Goal: Information Seeking & Learning: Check status

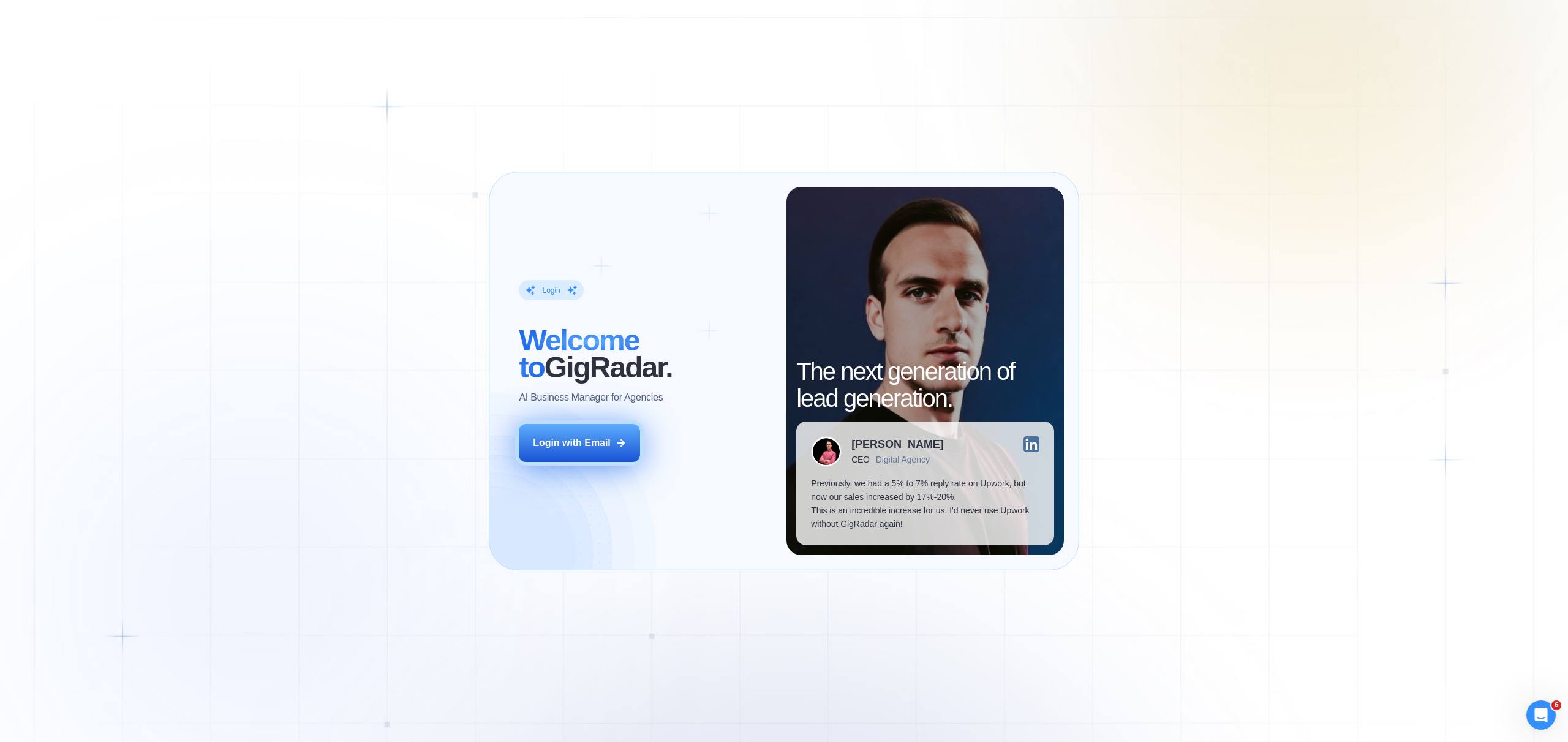
click at [596, 452] on button "Login with Email" at bounding box center [579, 442] width 121 height 38
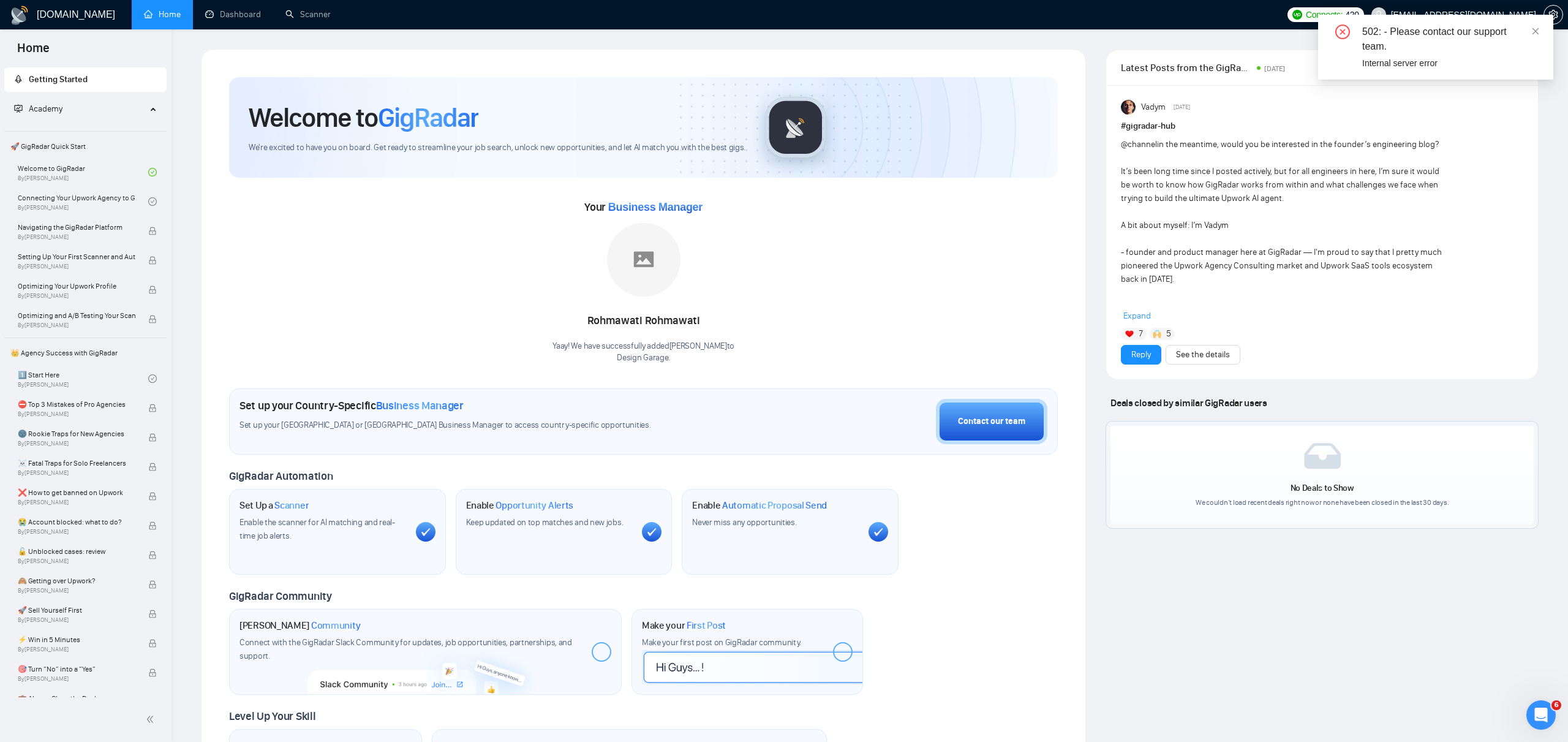
click at [1541, 33] on div "502: - Please contact our support team. Internal server error" at bounding box center [1435, 47] width 235 height 65
click at [1530, 31] on div "502: - Please contact our support team." at bounding box center [1451, 39] width 177 height 29
click at [1535, 30] on icon "close" at bounding box center [1535, 30] width 7 height 7
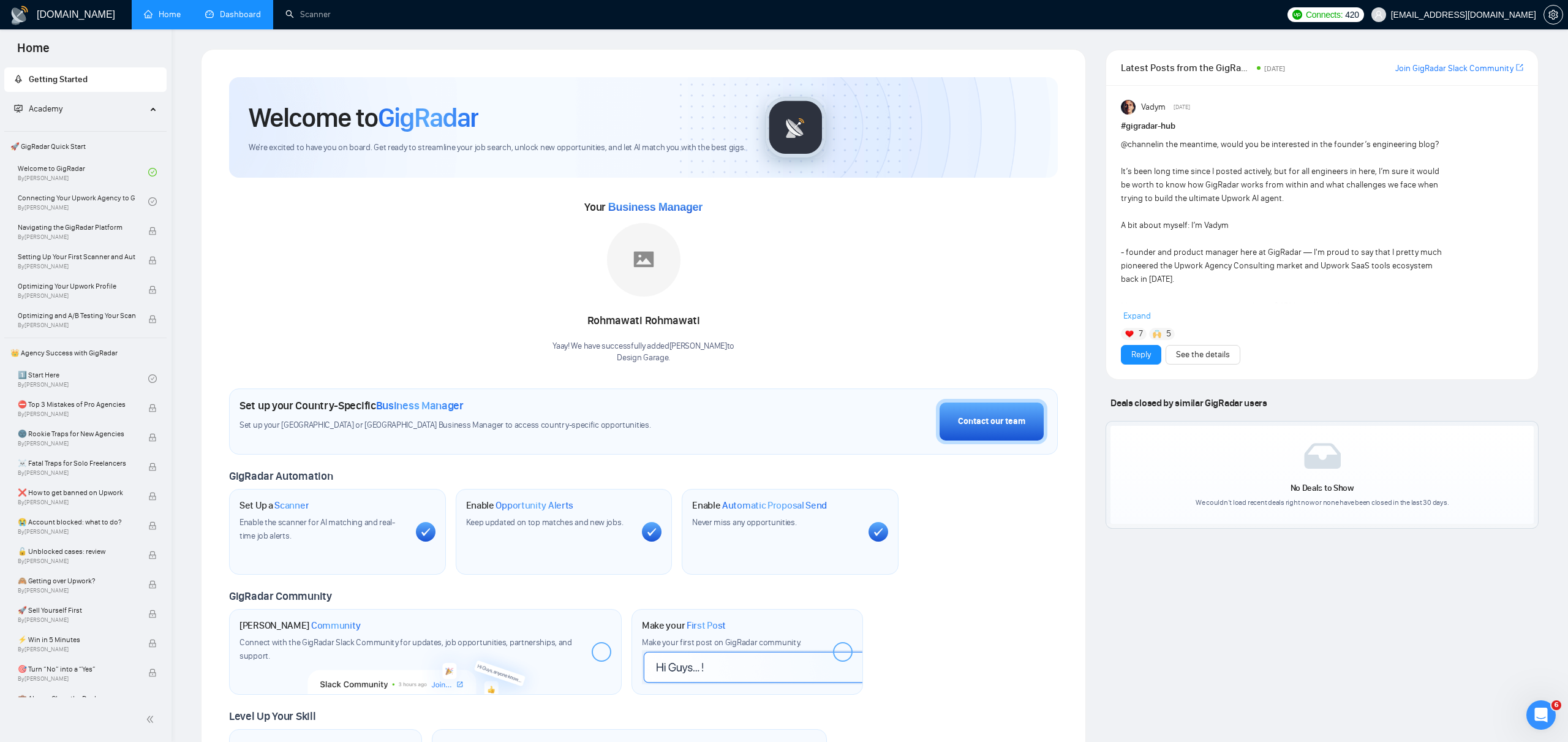
click at [235, 19] on link "Dashboard" at bounding box center [232, 14] width 55 height 11
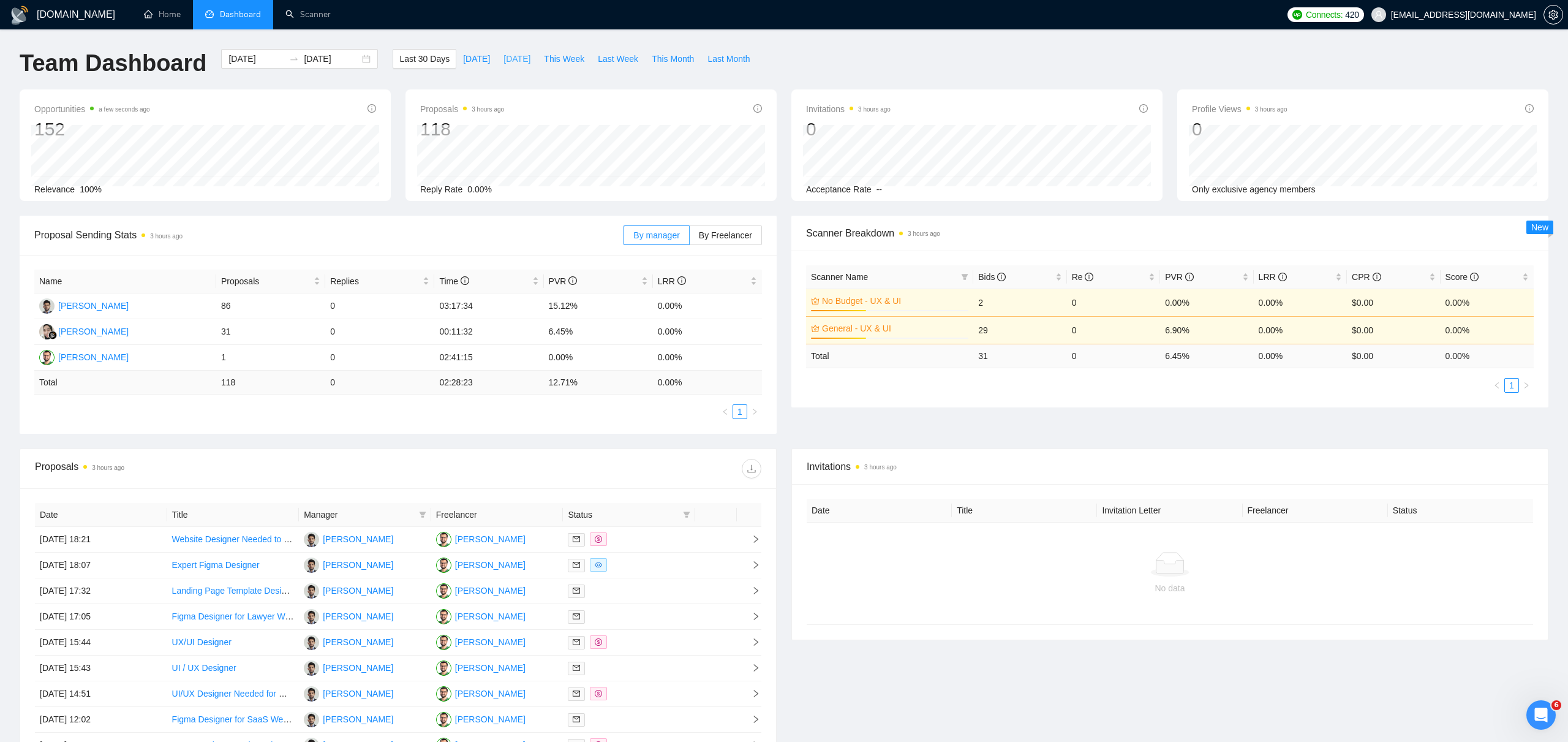
click at [518, 58] on span "Yesterday" at bounding box center [517, 59] width 27 height 14
type input "2025-10-10"
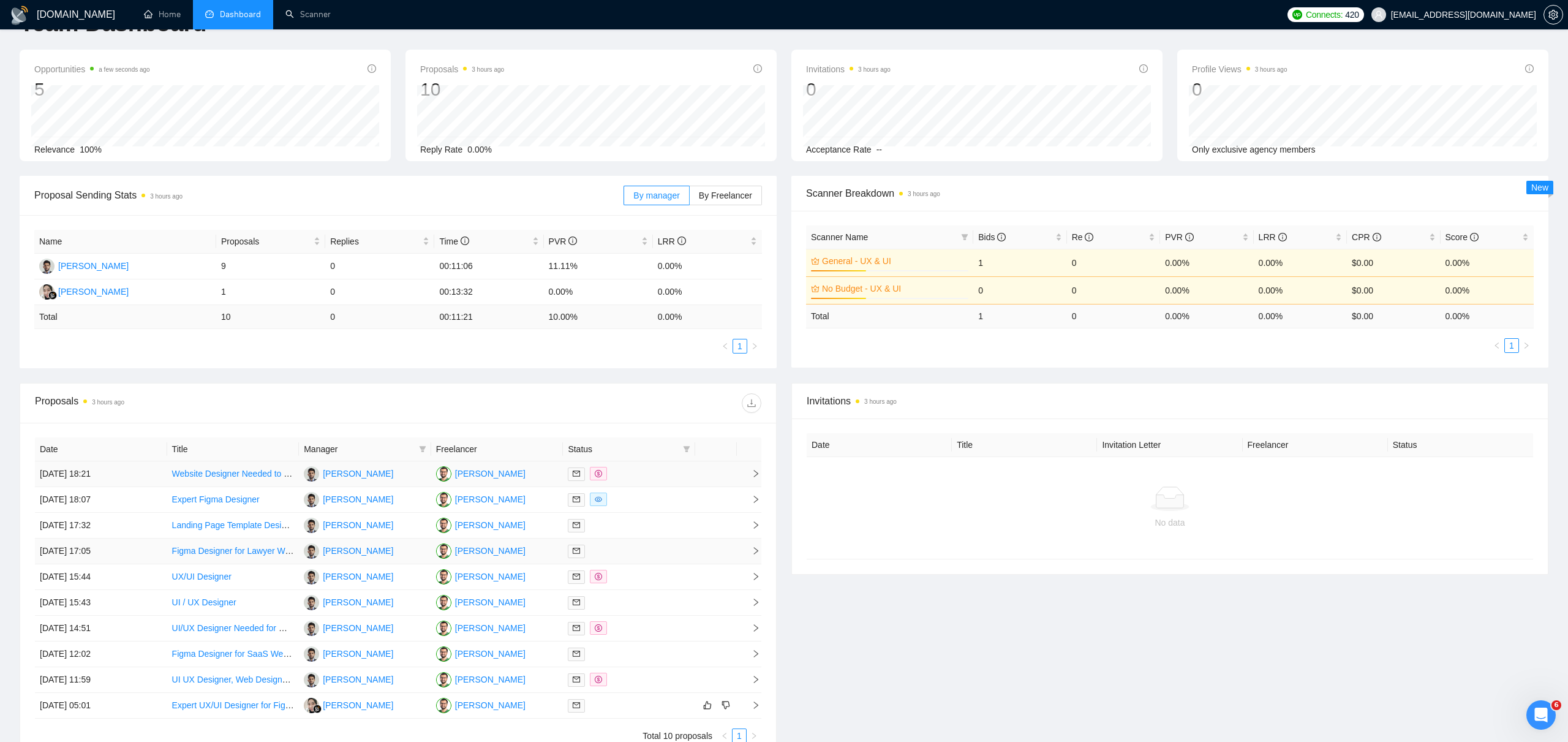
scroll to position [39, 0]
click at [141, 266] on td "Fawad Khan" at bounding box center [124, 267] width 182 height 25
click at [757, 476] on icon "right" at bounding box center [755, 474] width 9 height 9
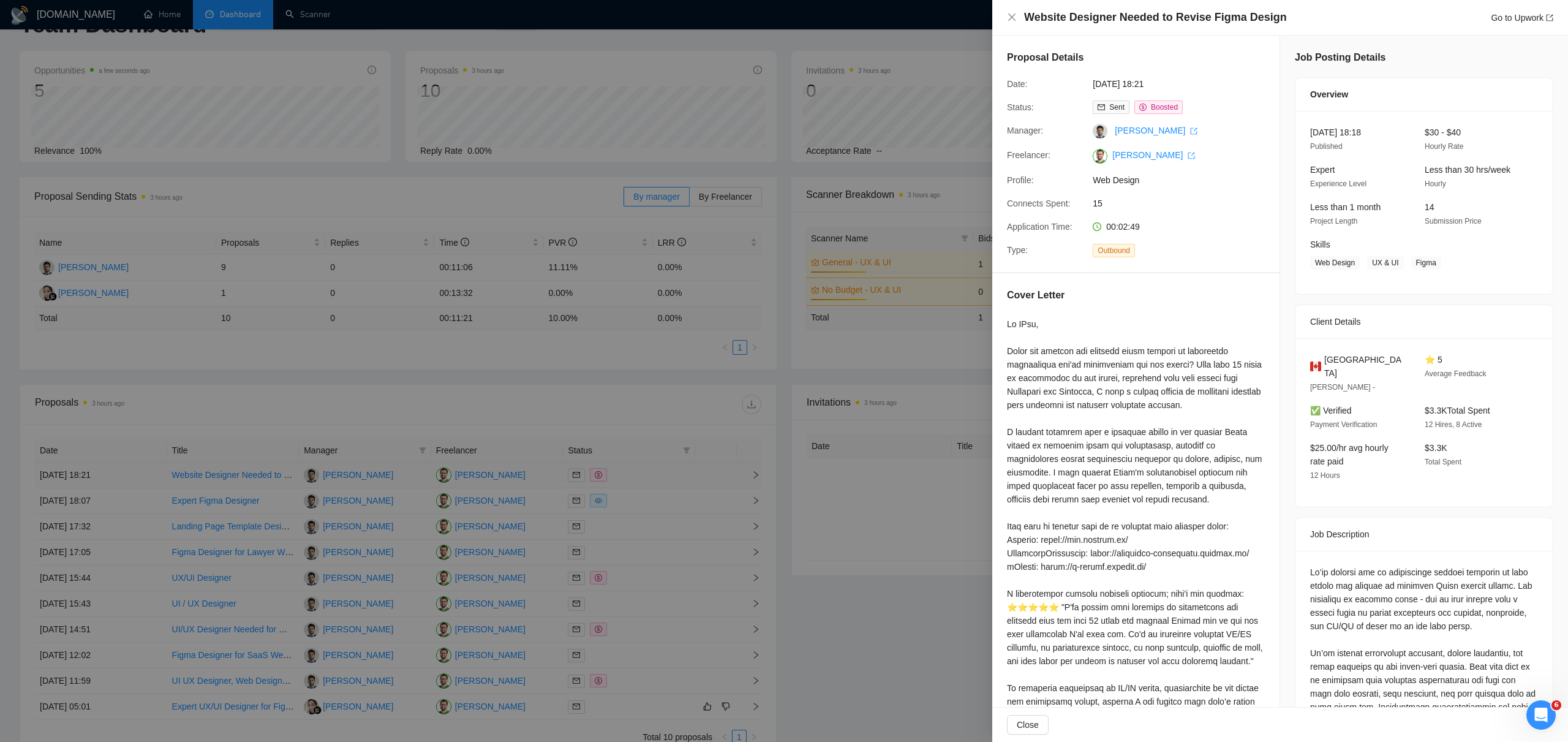
scroll to position [38, 0]
click at [759, 475] on div at bounding box center [784, 371] width 1568 height 742
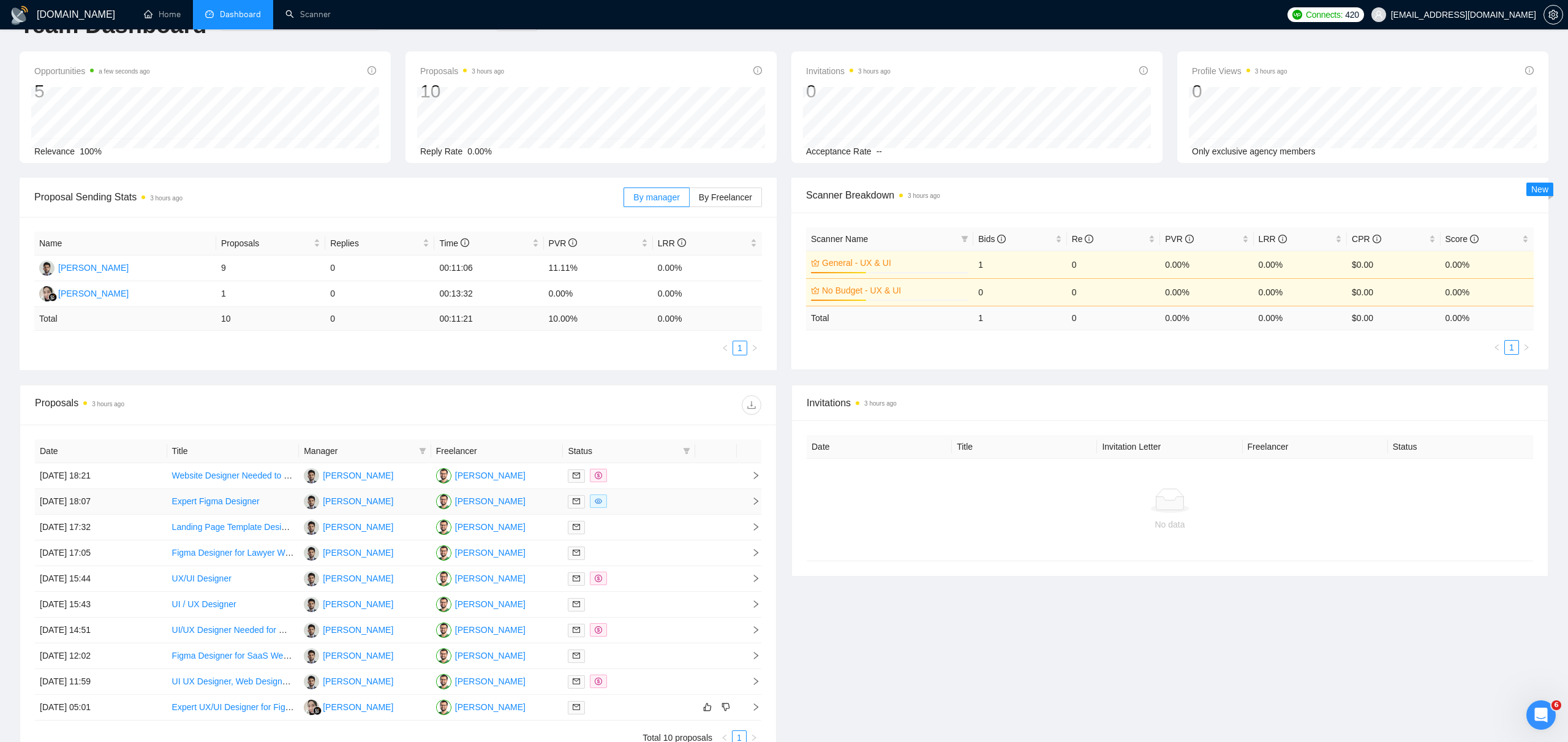
scroll to position [39, 0]
click at [758, 497] on icon "right" at bounding box center [755, 500] width 9 height 9
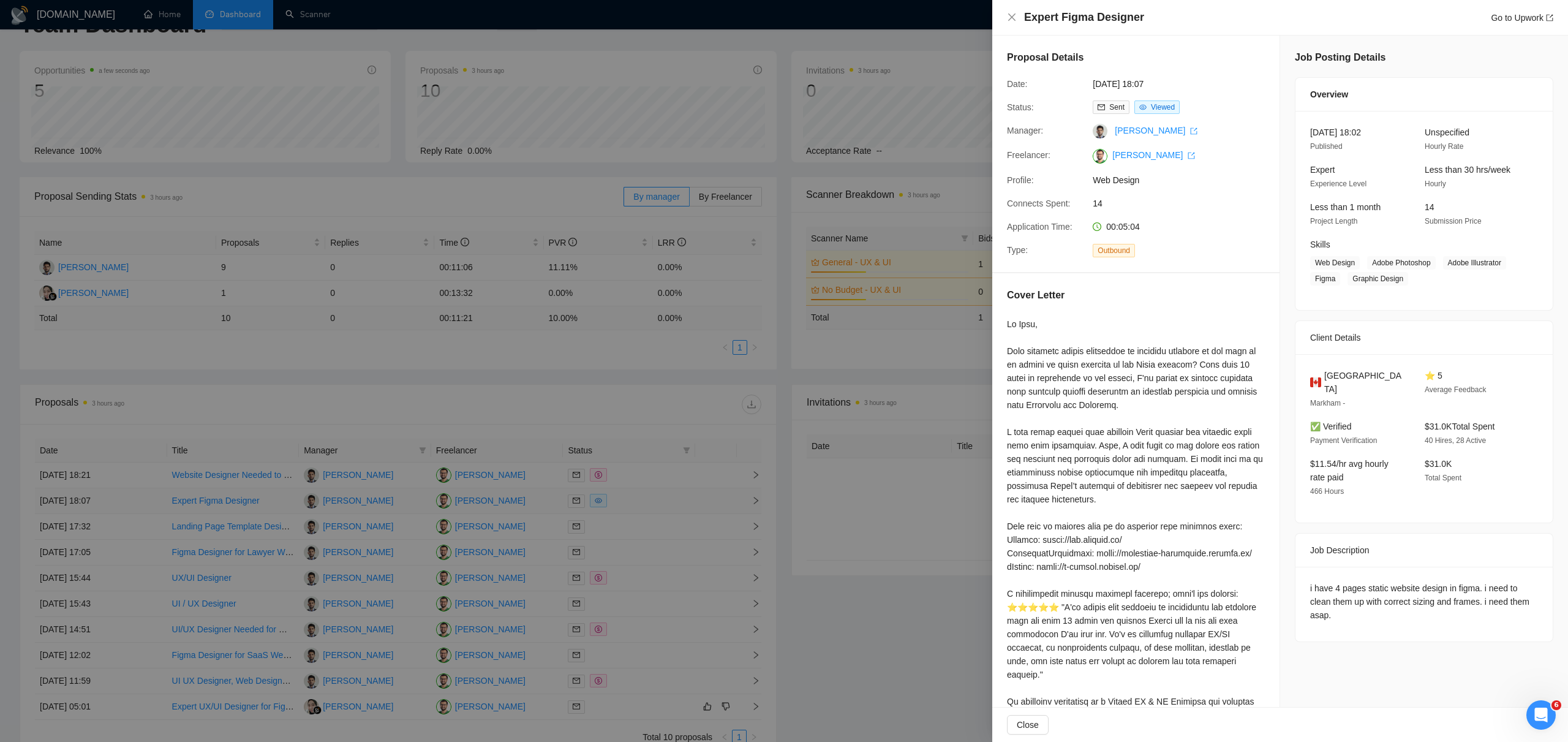
scroll to position [40, 0]
click at [758, 497] on div at bounding box center [784, 371] width 1568 height 742
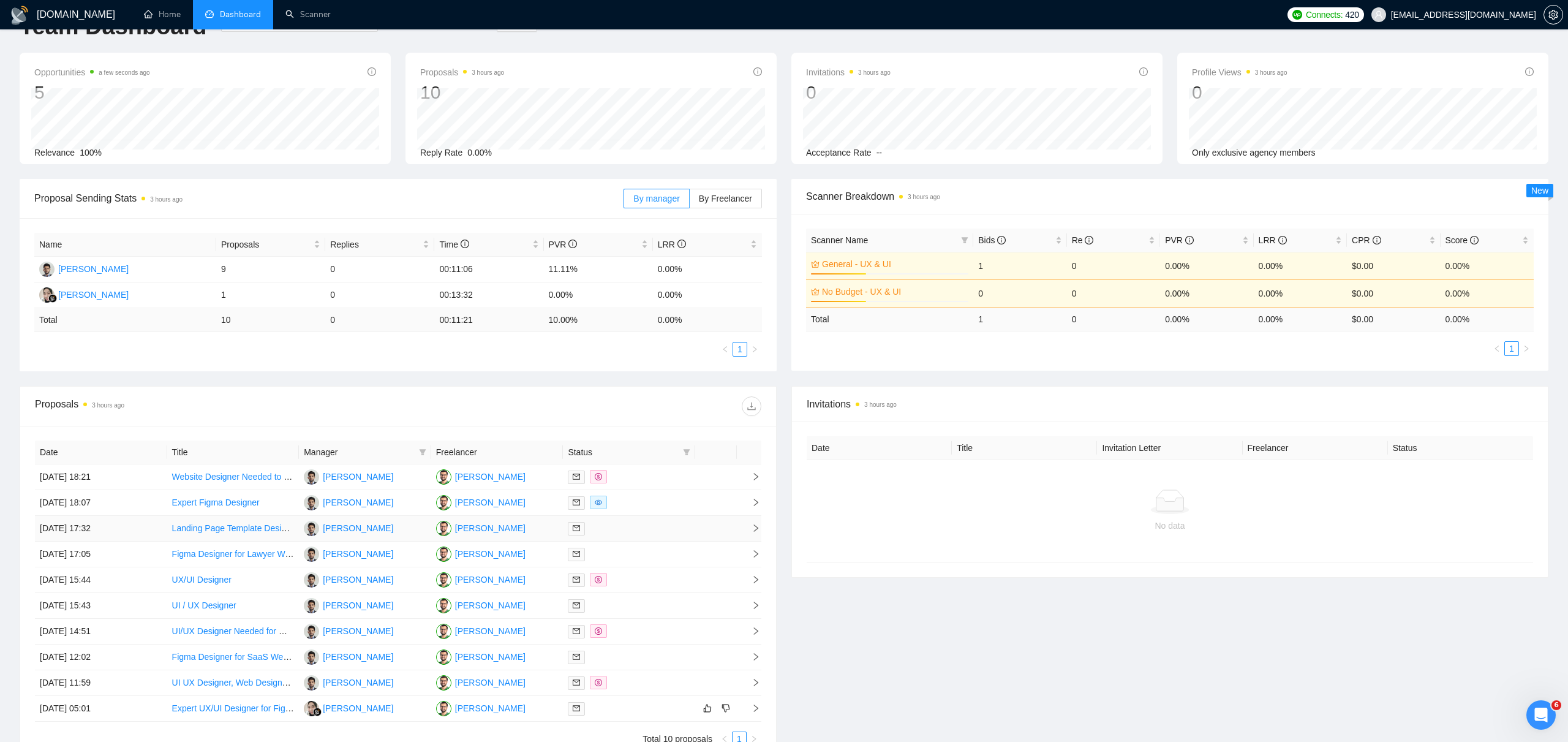
click at [753, 517] on td at bounding box center [749, 528] width 24 height 25
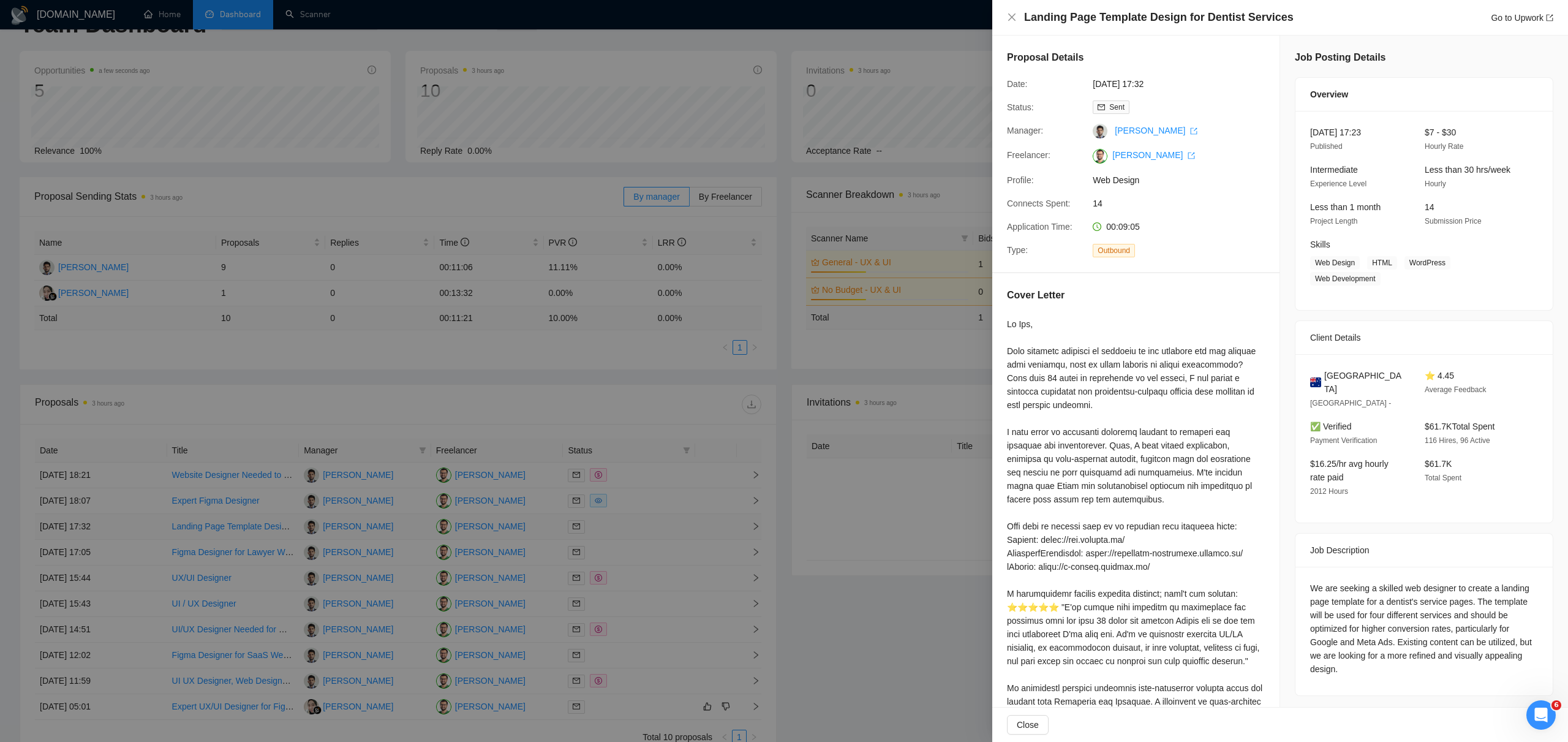
click at [753, 517] on div at bounding box center [784, 371] width 1568 height 742
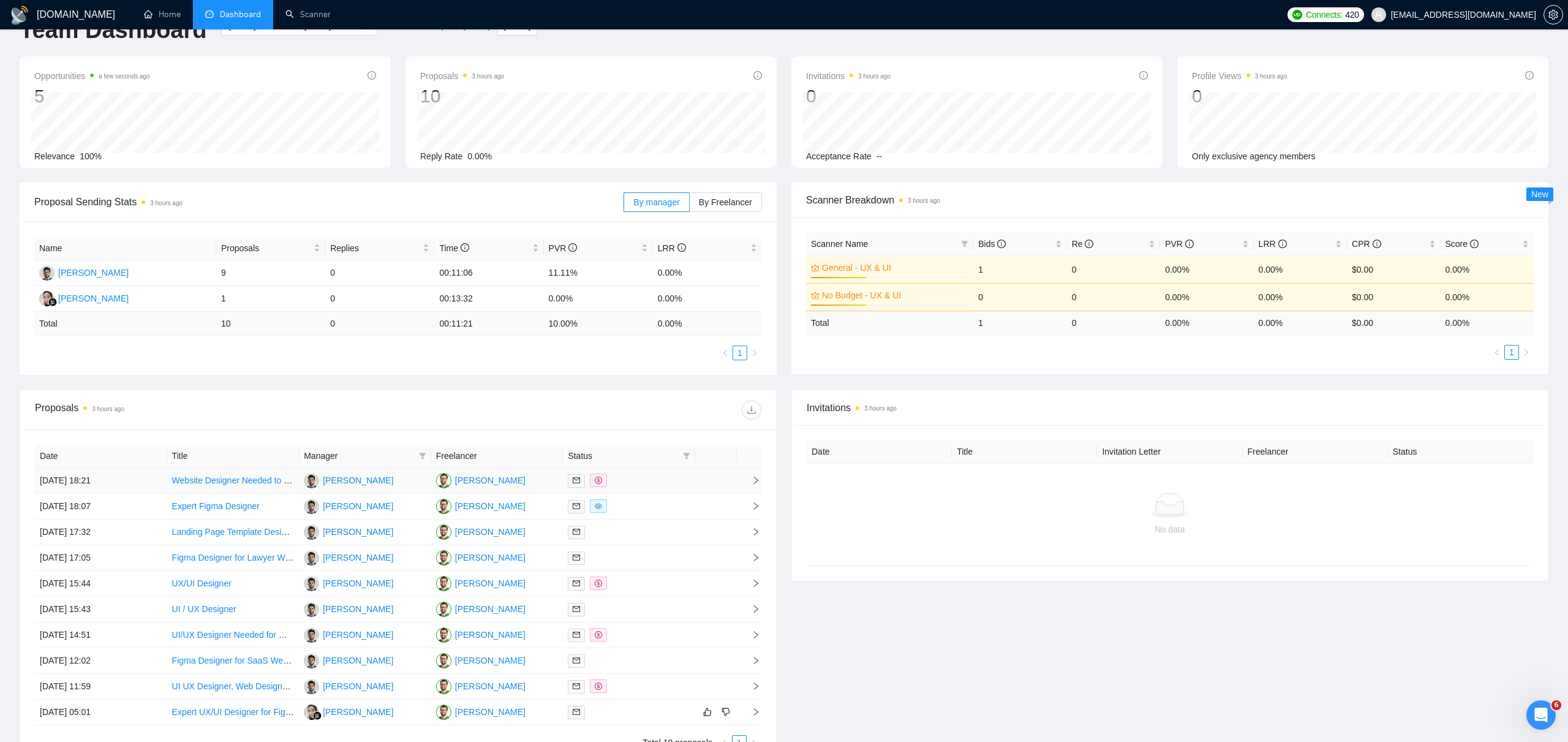
click at [757, 478] on icon "right" at bounding box center [755, 480] width 9 height 9
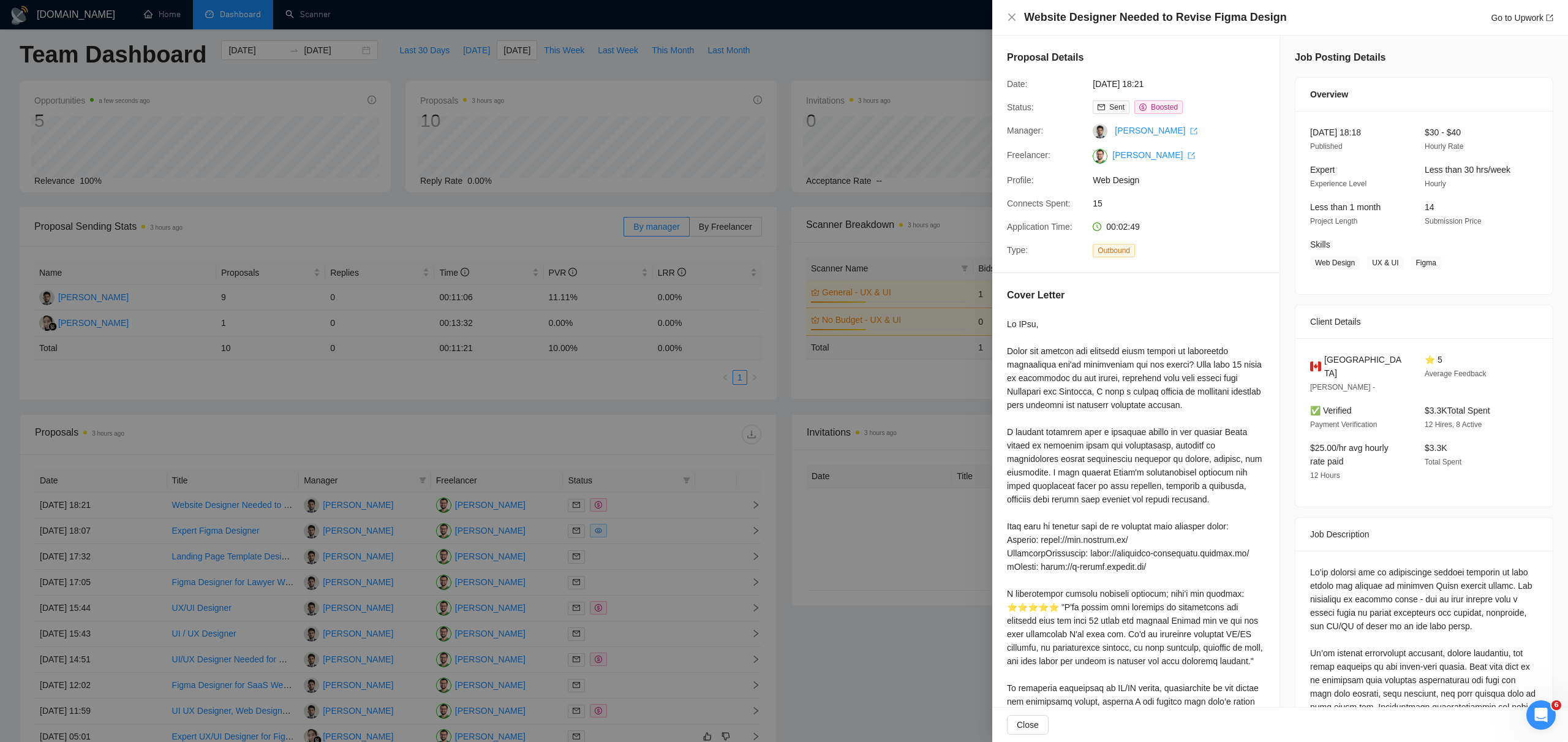
scroll to position [0, 0]
click at [952, 372] on div at bounding box center [784, 371] width 1568 height 742
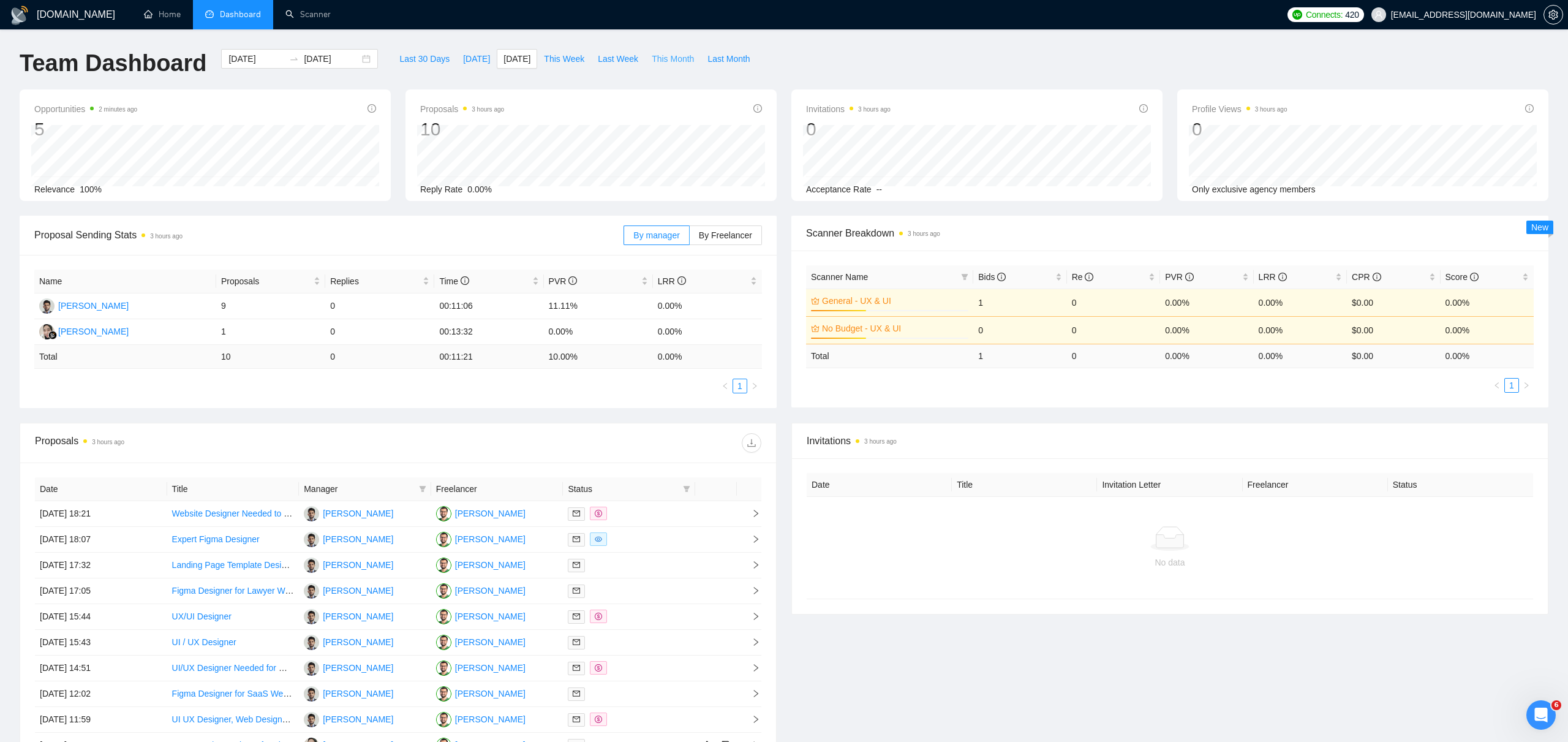
click at [679, 54] on span "This Month" at bounding box center [673, 59] width 43 height 14
type input "2025-10-01"
type input "2025-10-31"
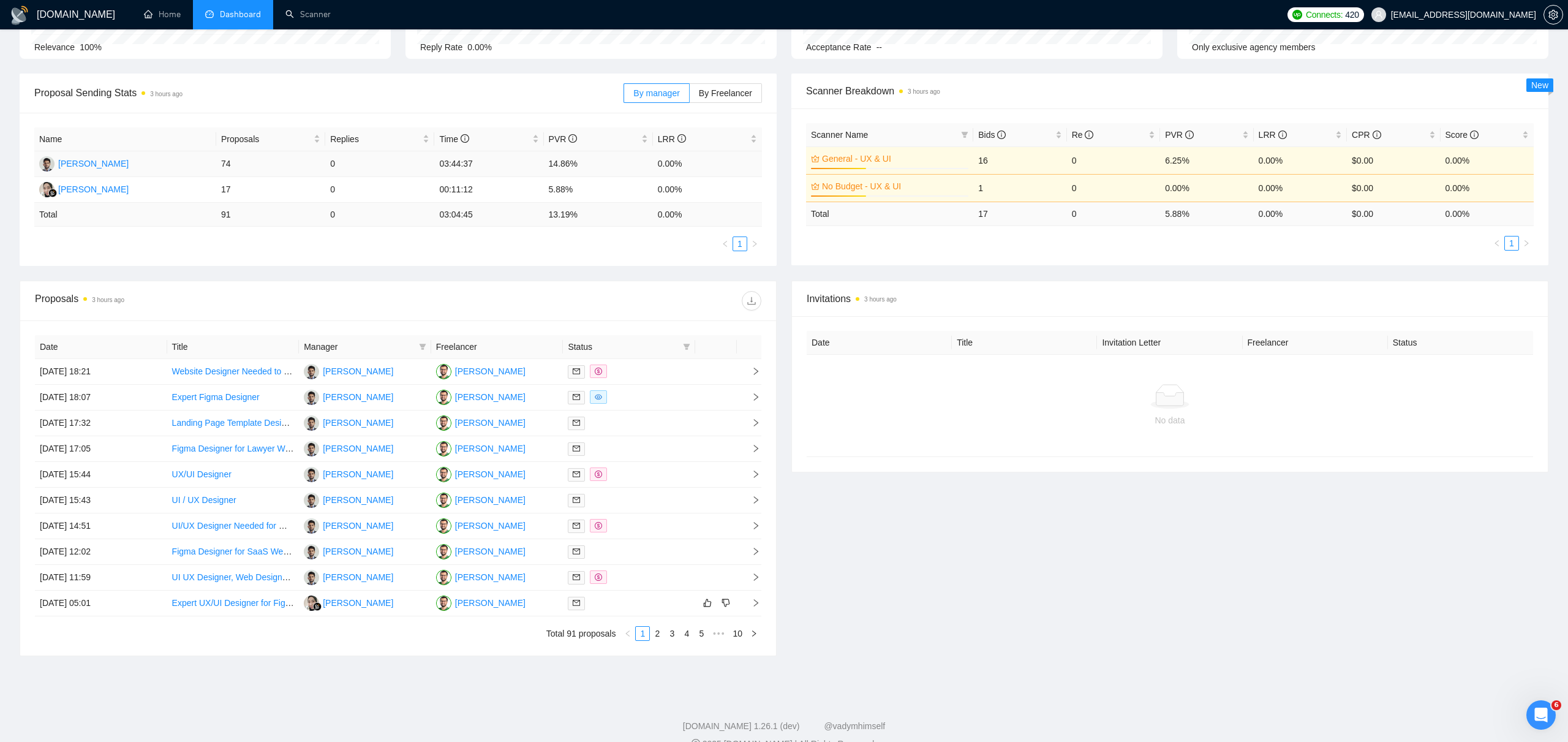
scroll to position [165, 0]
click at [758, 627] on button "button" at bounding box center [753, 631] width 15 height 15
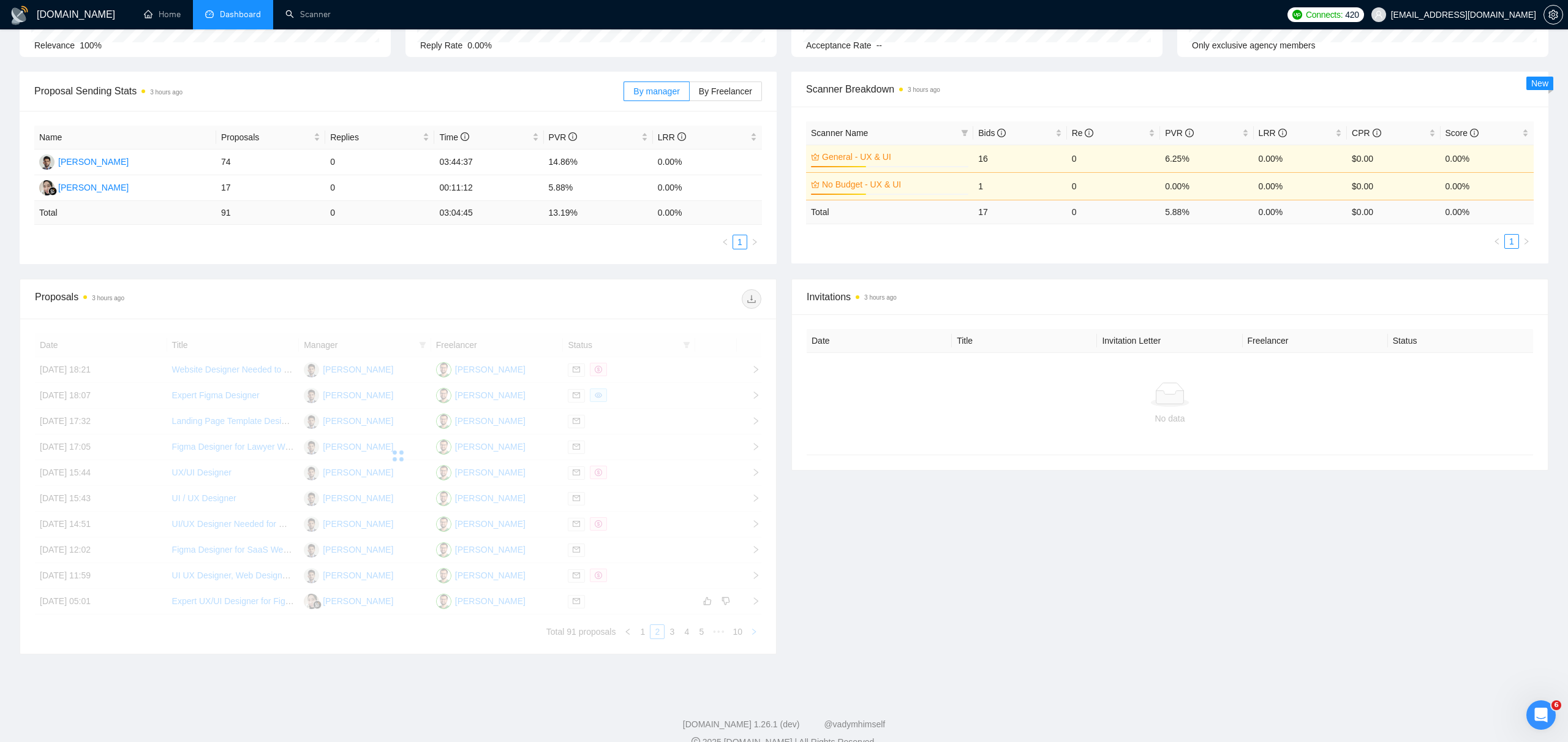
scroll to position [147, 0]
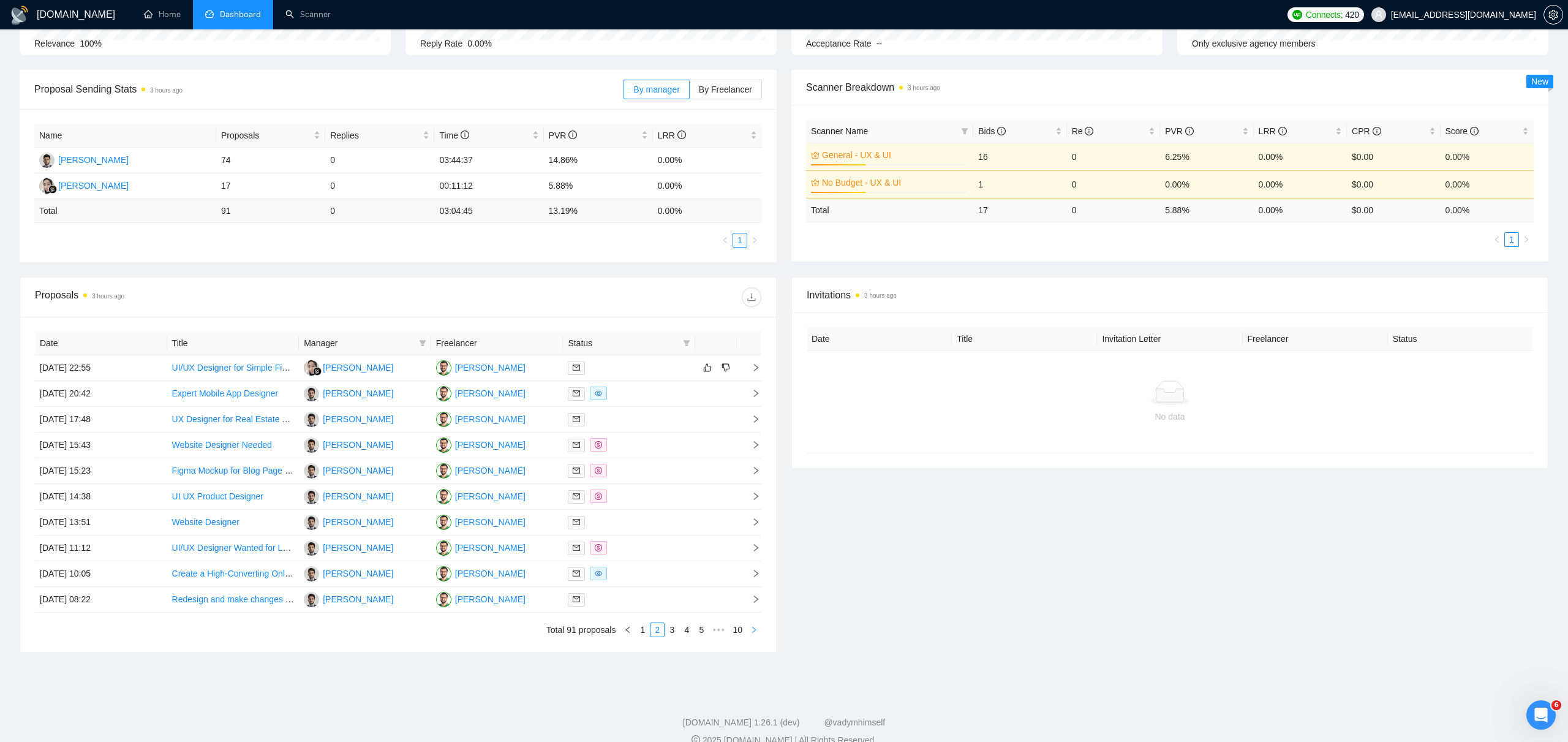
click at [756, 631] on icon "right" at bounding box center [754, 630] width 8 height 8
click at [756, 631] on icon "right" at bounding box center [754, 628] width 8 height 8
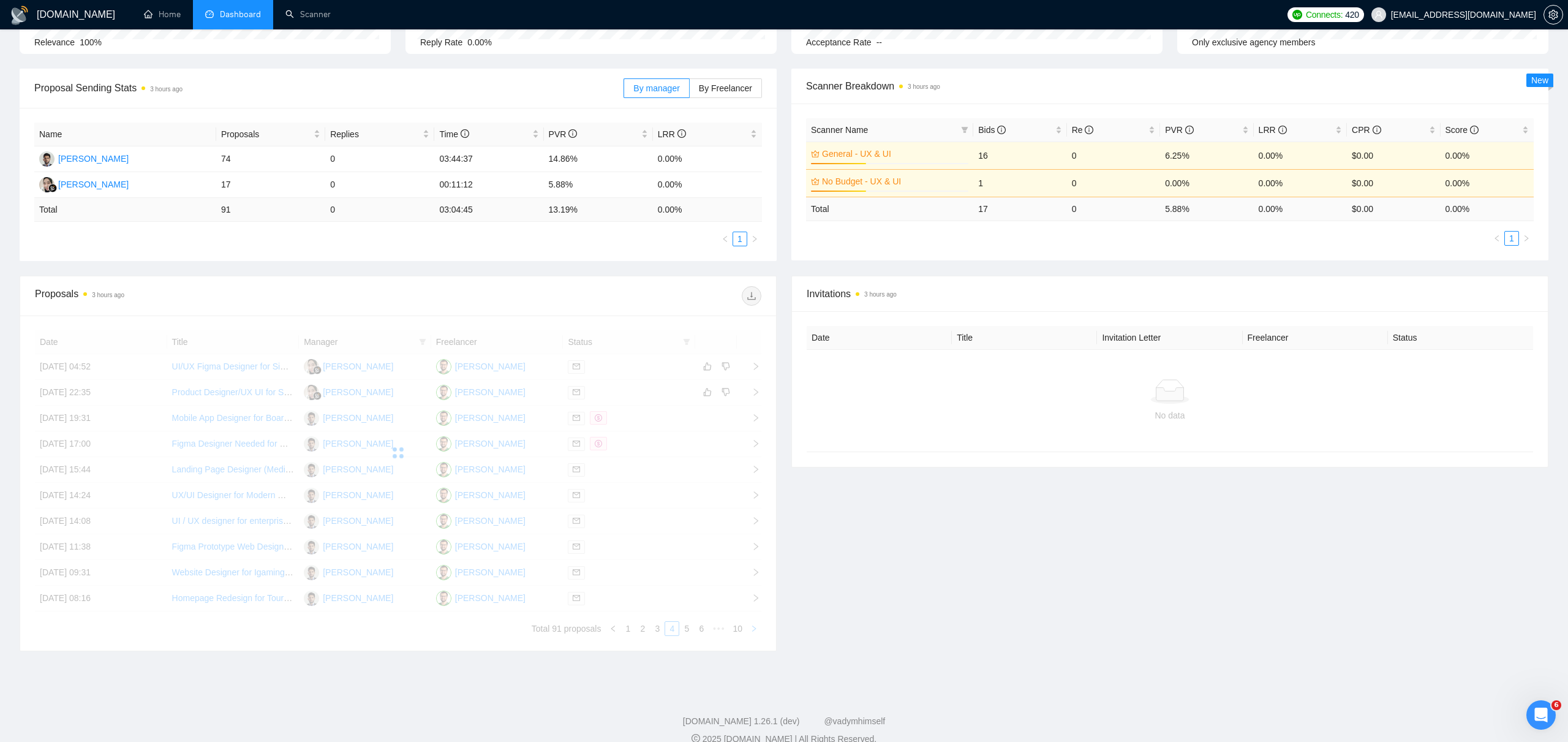
scroll to position [149, 0]
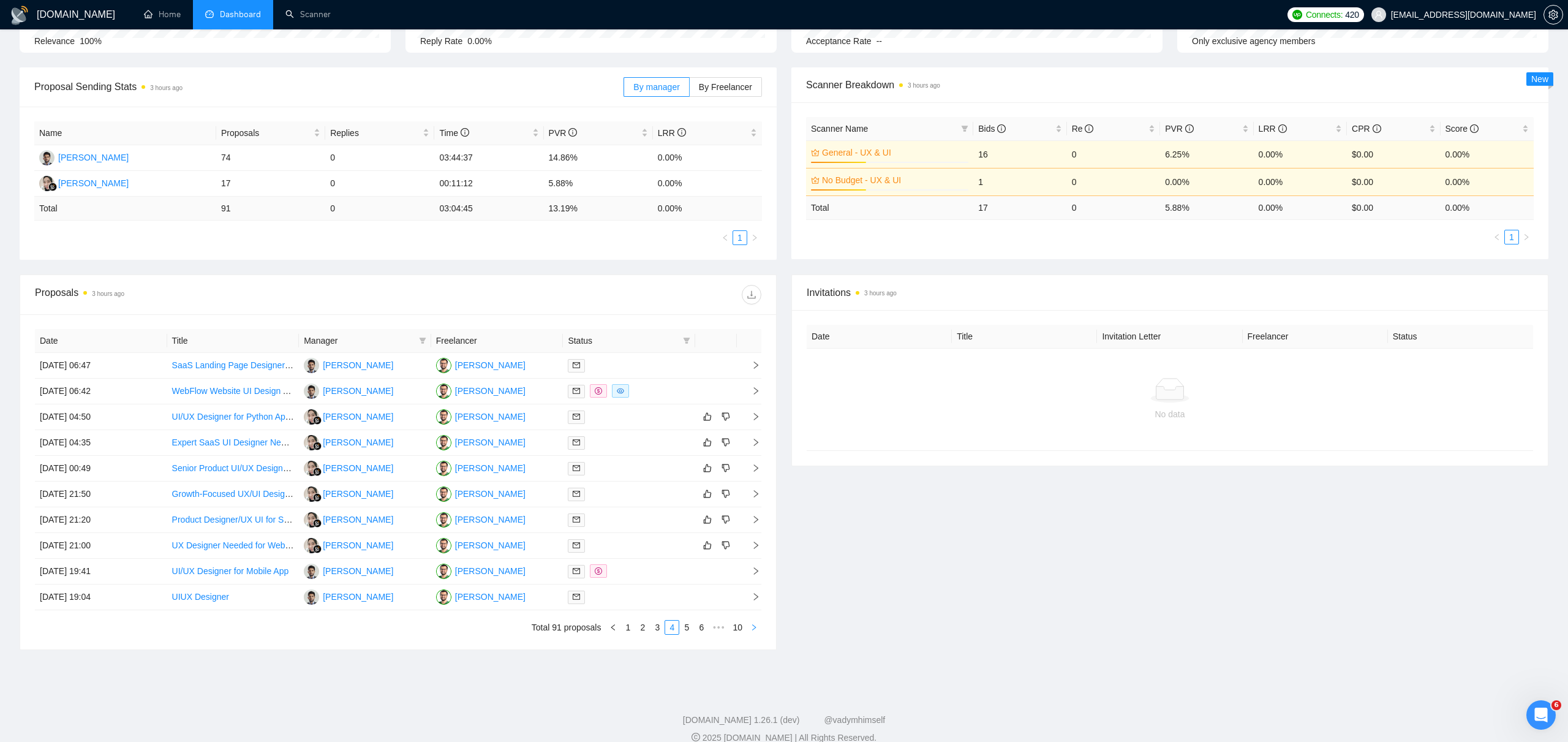
click at [756, 631] on button "button" at bounding box center [753, 626] width 15 height 15
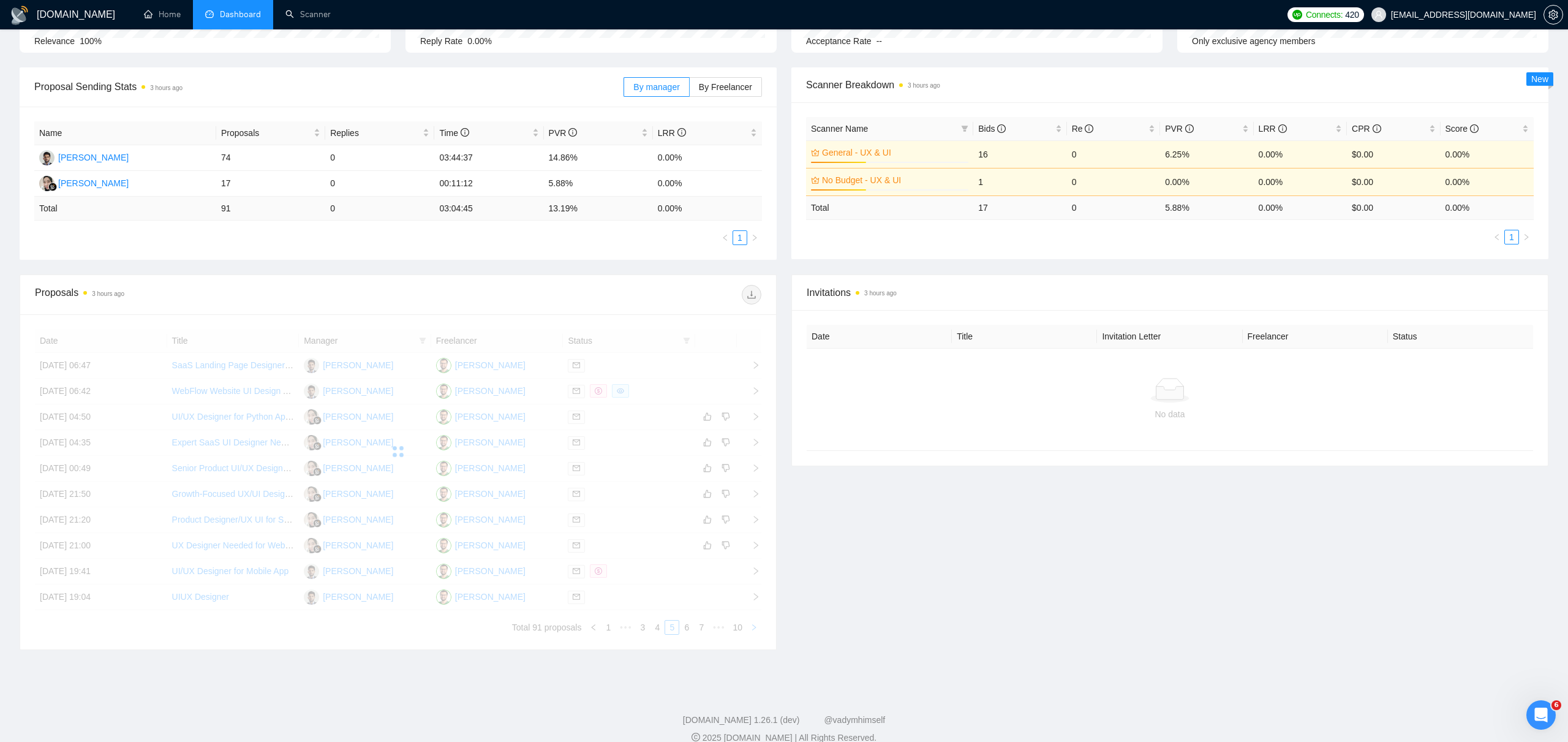
scroll to position [147, 0]
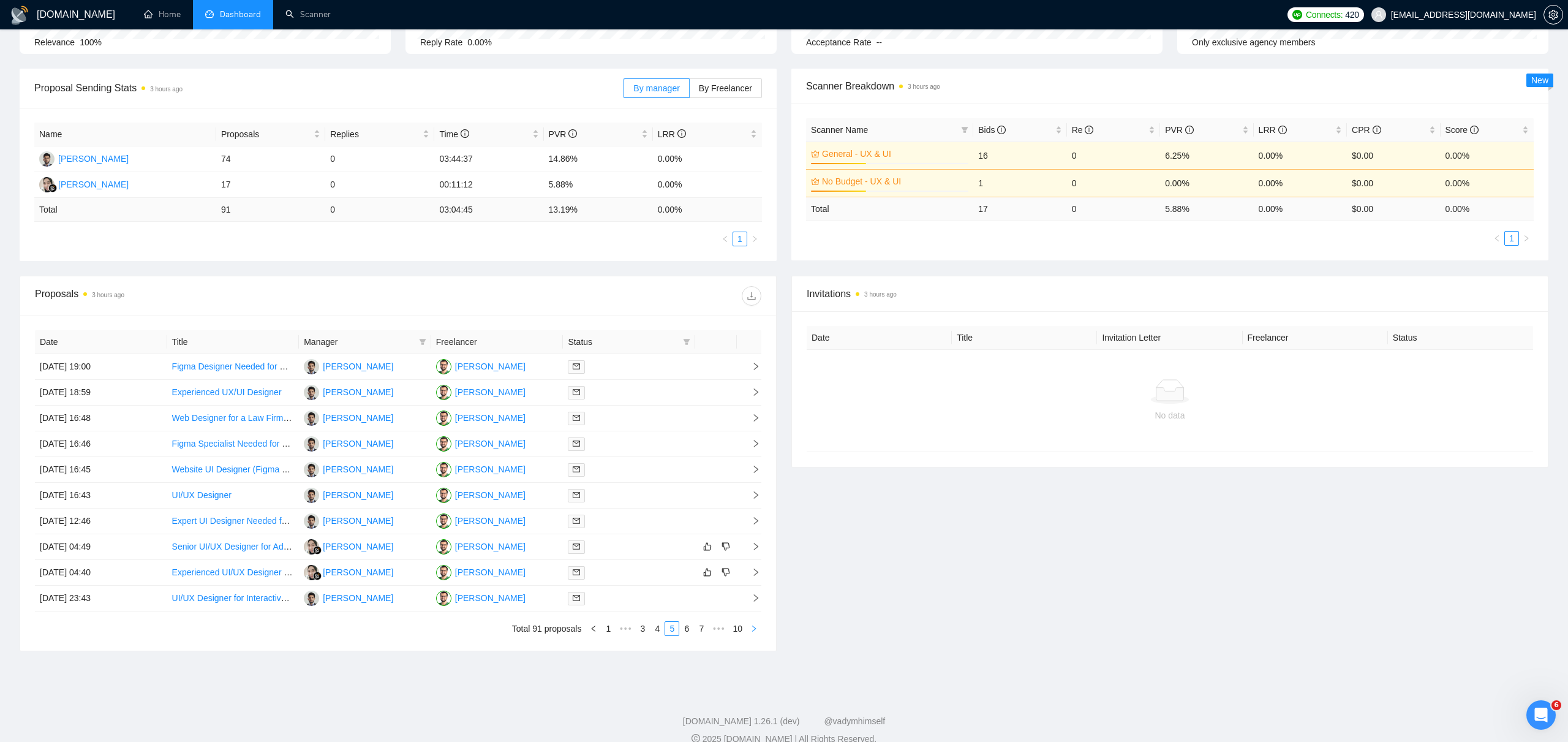
click at [756, 631] on icon "right" at bounding box center [754, 628] width 8 height 8
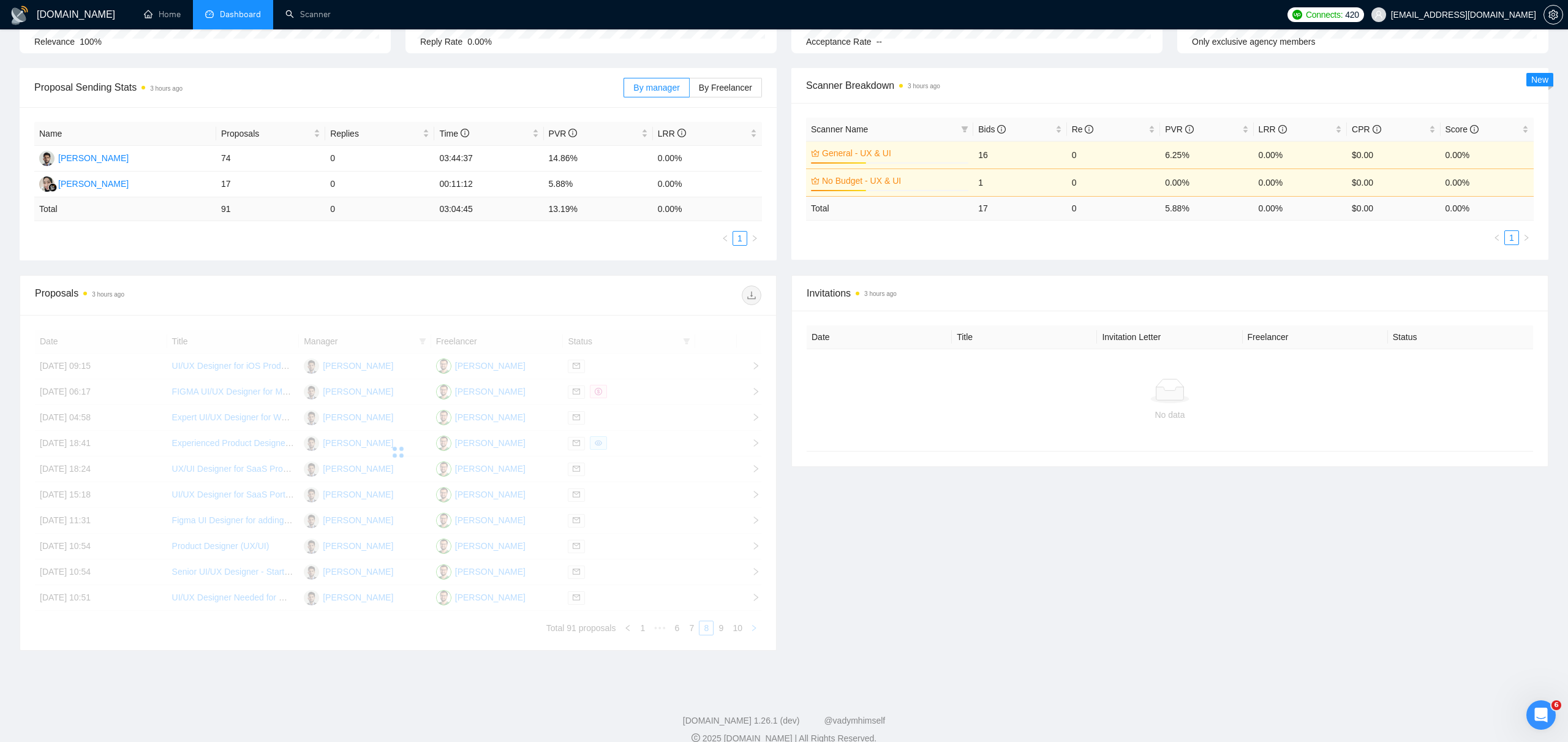
scroll to position [151, 0]
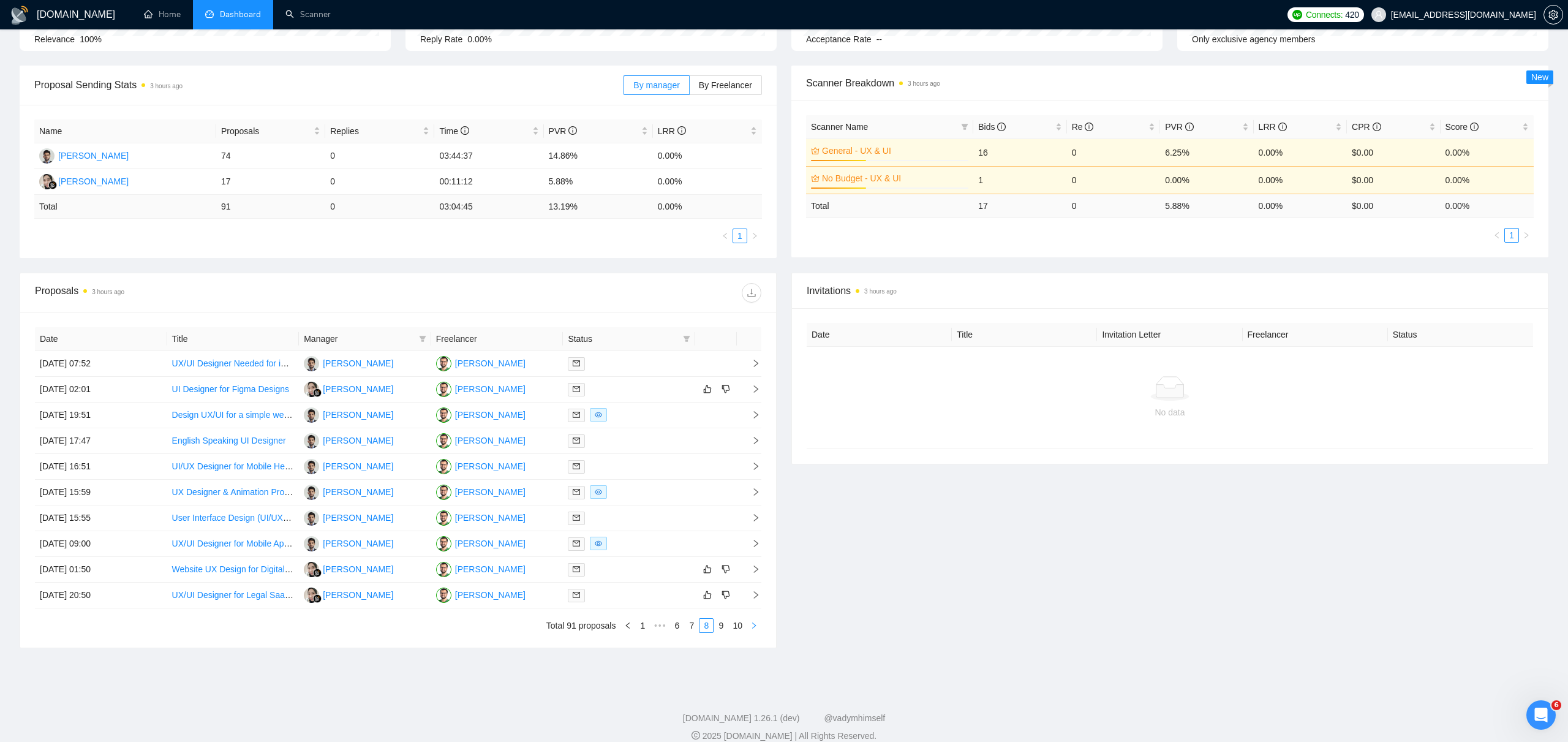
click at [756, 631] on button "button" at bounding box center [753, 624] width 15 height 15
click at [756, 631] on button "button" at bounding box center [753, 624] width 15 height 15
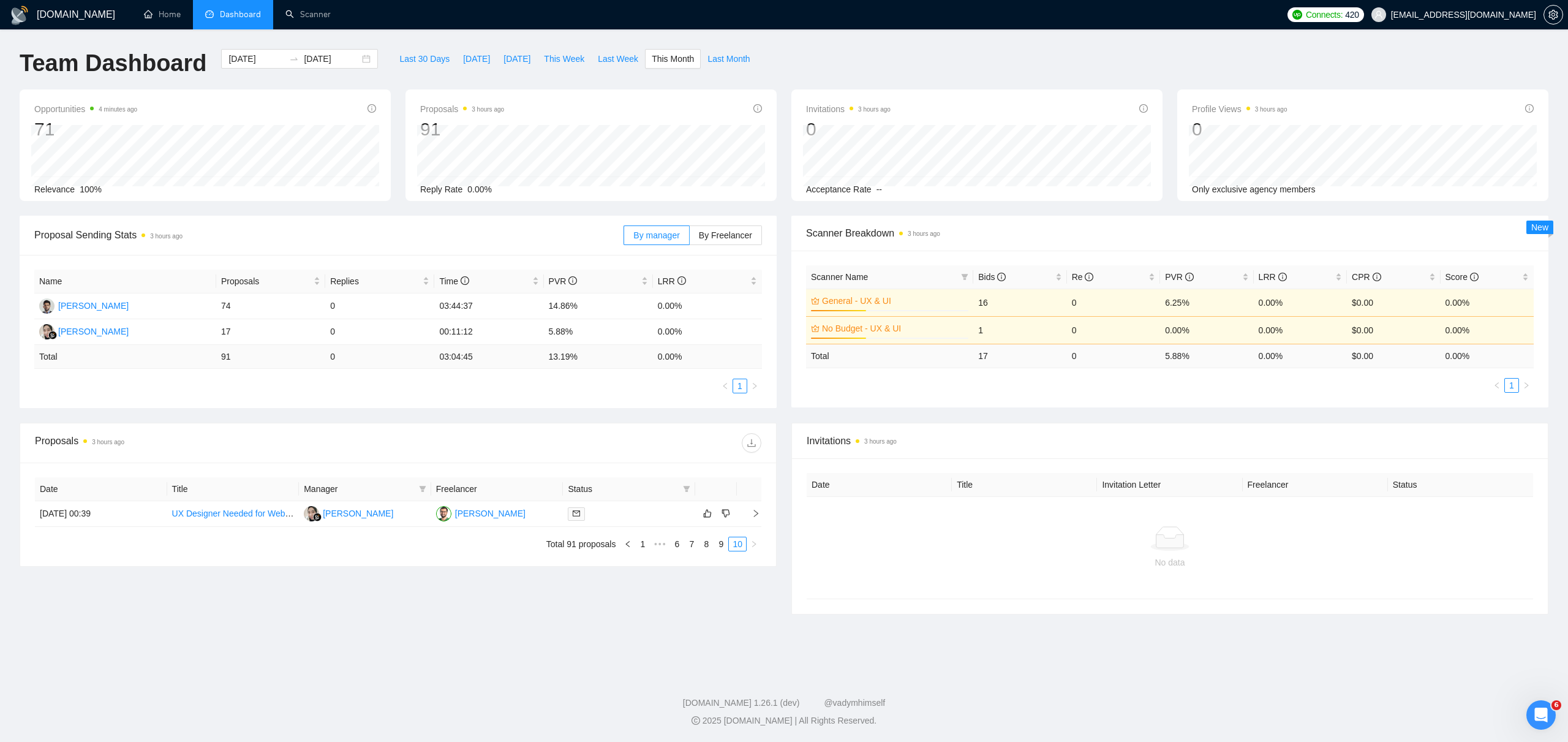
scroll to position [0, 0]
click at [626, 544] on icon "left" at bounding box center [628, 544] width 8 height 8
